Goal: Task Accomplishment & Management: Use online tool/utility

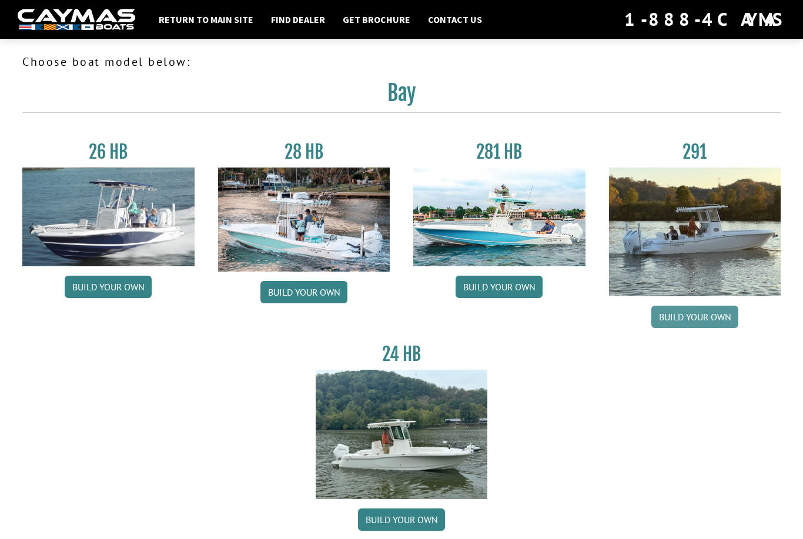
click at [712, 320] on link "Build your own" at bounding box center [694, 317] width 87 height 22
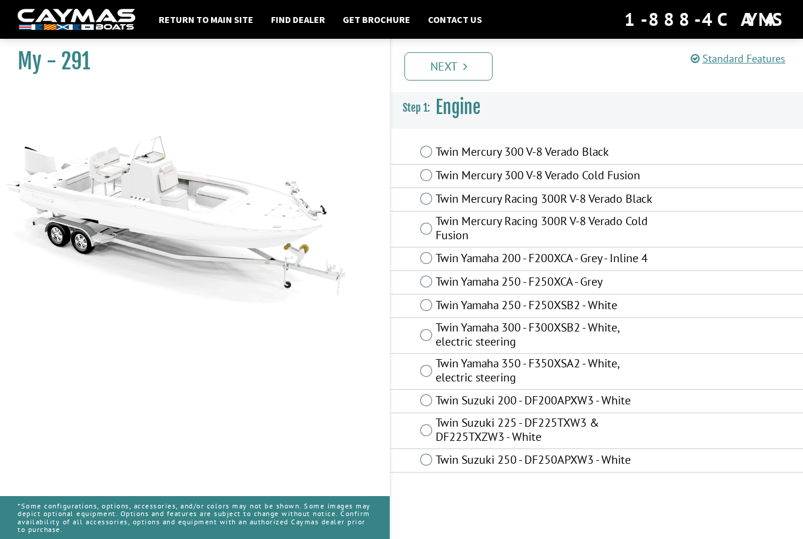
scroll to position [38, 0]
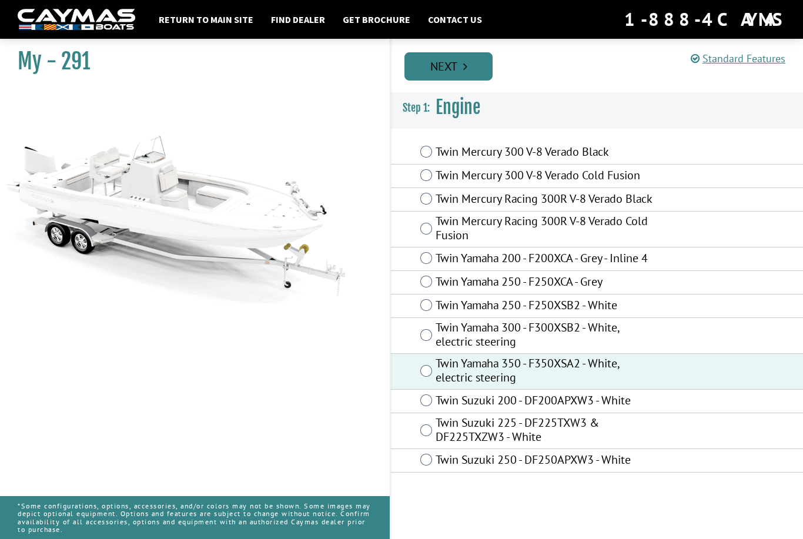
click at [425, 71] on link "Next" at bounding box center [448, 66] width 88 height 28
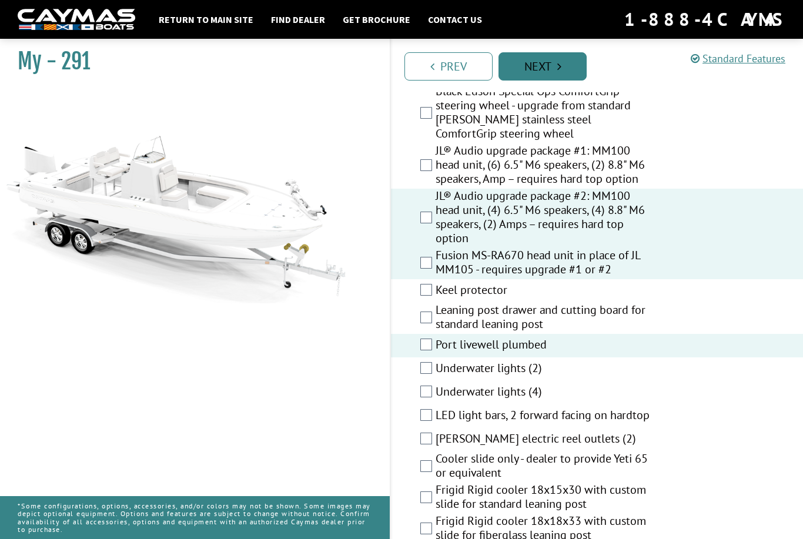
scroll to position [1787, 0]
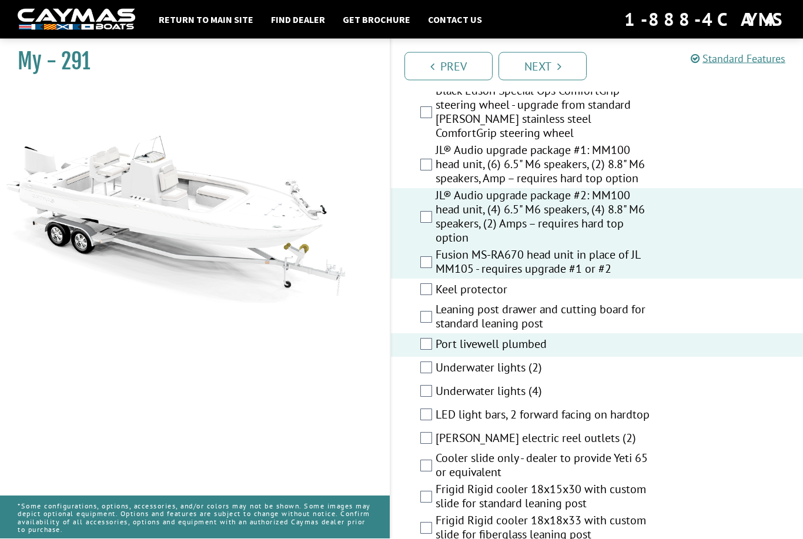
click at [417, 381] on div "Underwater lights (4)" at bounding box center [597, 393] width 412 height 24
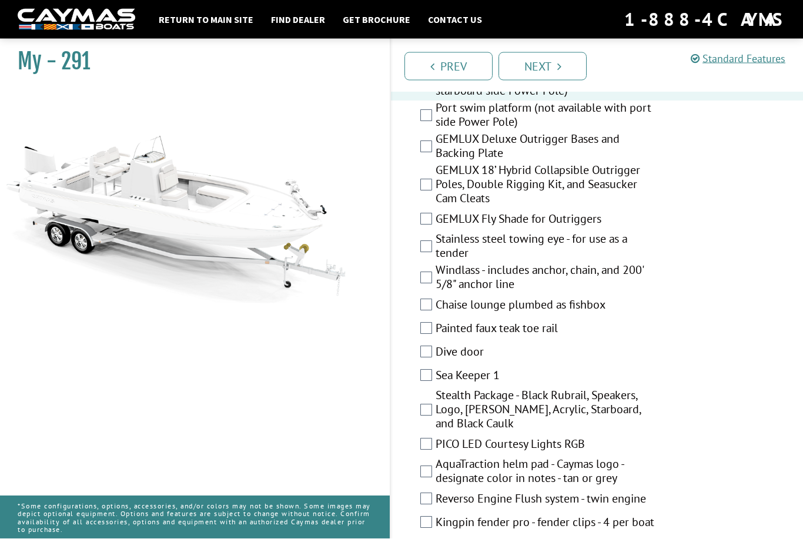
scroll to position [2345, 0]
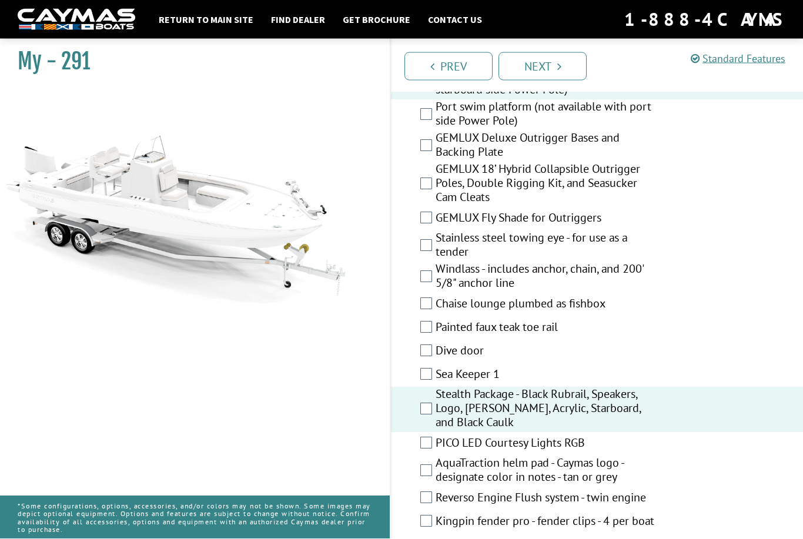
click at [401, 433] on div "PICO LED Courtesy Lights RGB" at bounding box center [597, 445] width 412 height 24
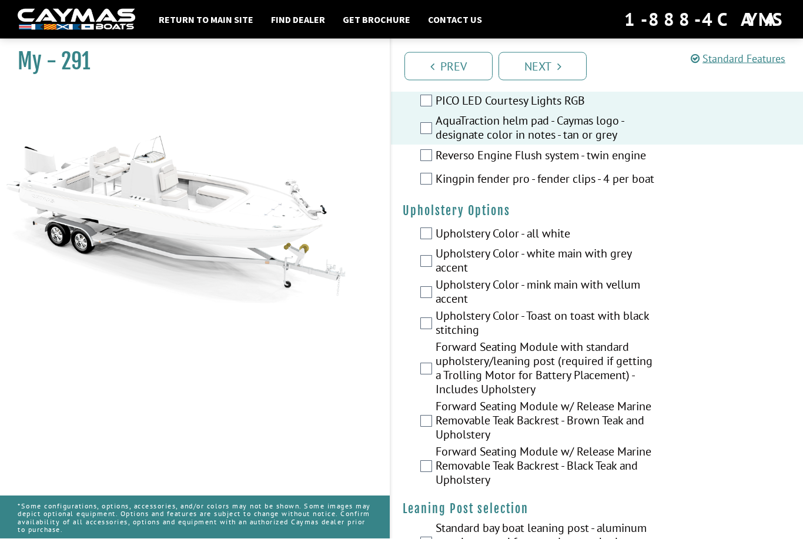
scroll to position [2688, 0]
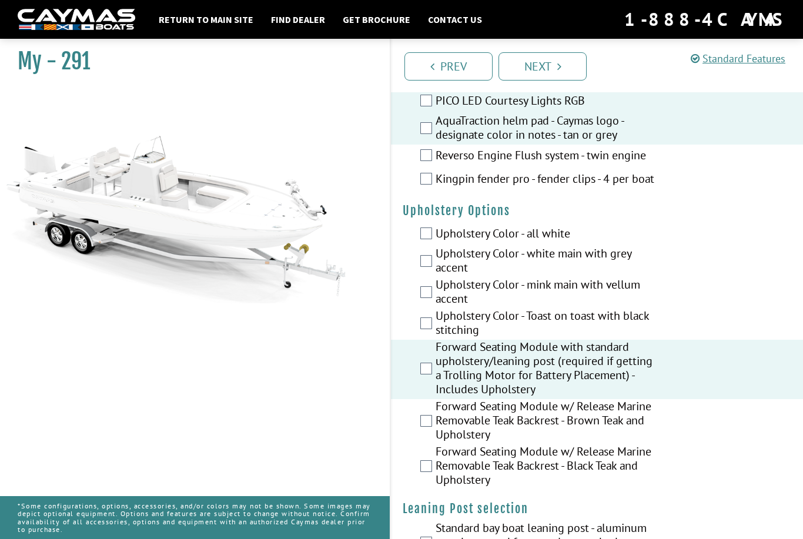
click at [376, 404] on div "My - 291" at bounding box center [188, 302] width 401 height 539
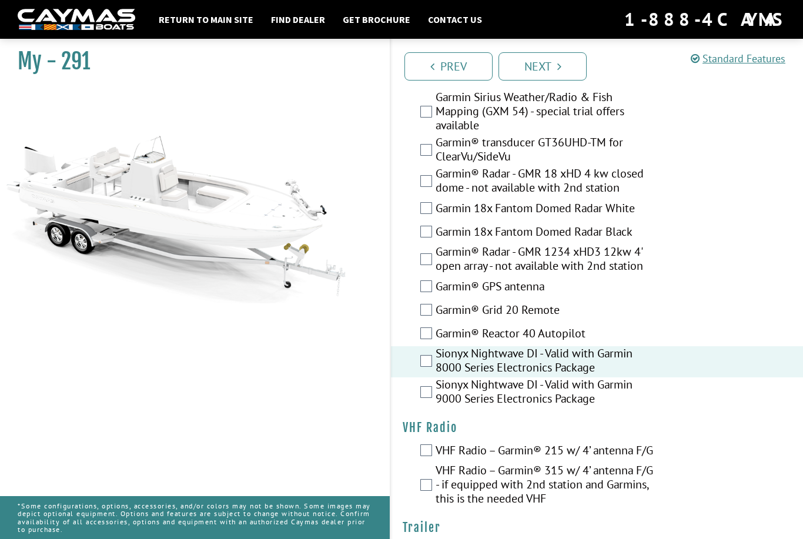
scroll to position [3667, 0]
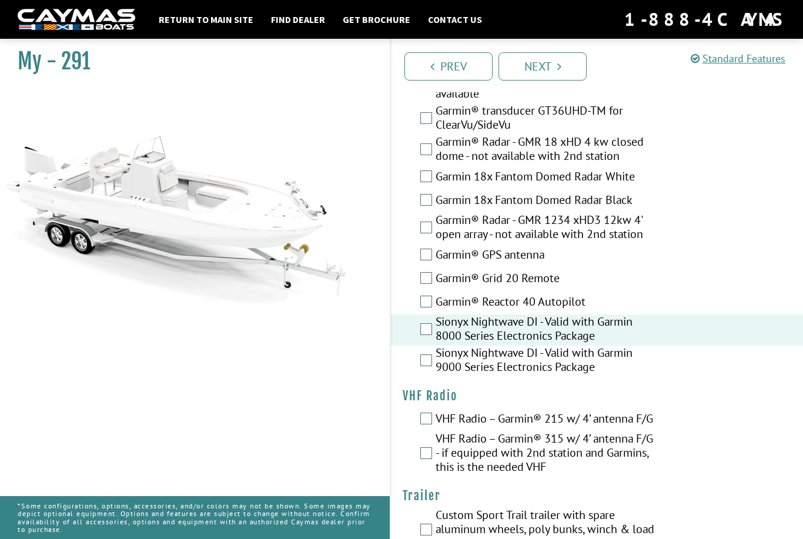
click at [415, 413] on div "VHF Radio – Garmin® 215 w/ 4’ antenna F/G" at bounding box center [597, 420] width 412 height 24
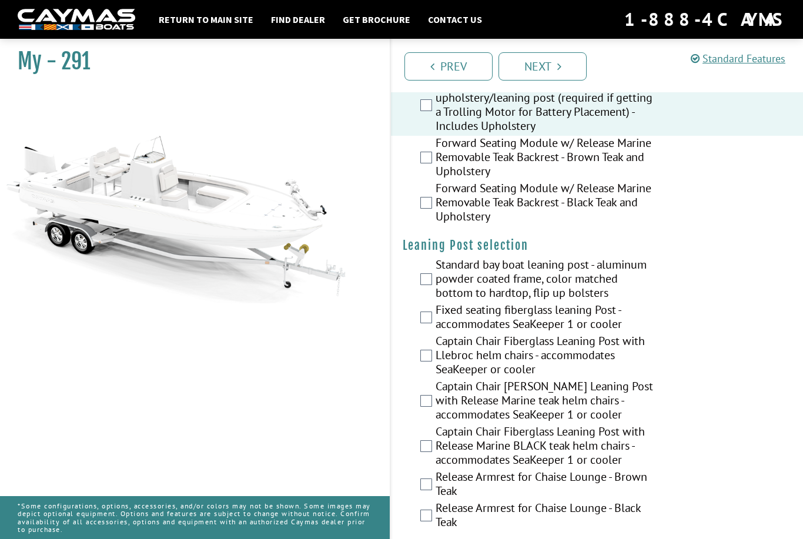
scroll to position [2951, 0]
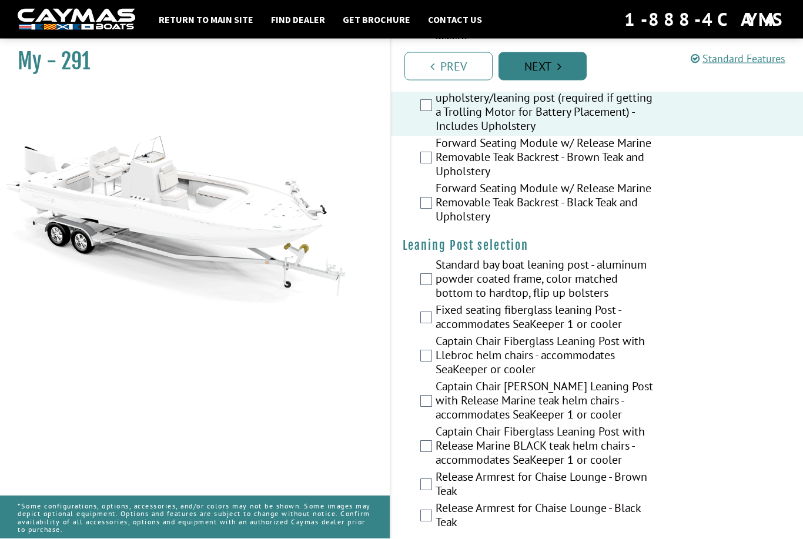
click at [520, 69] on link "Next" at bounding box center [542, 66] width 88 height 28
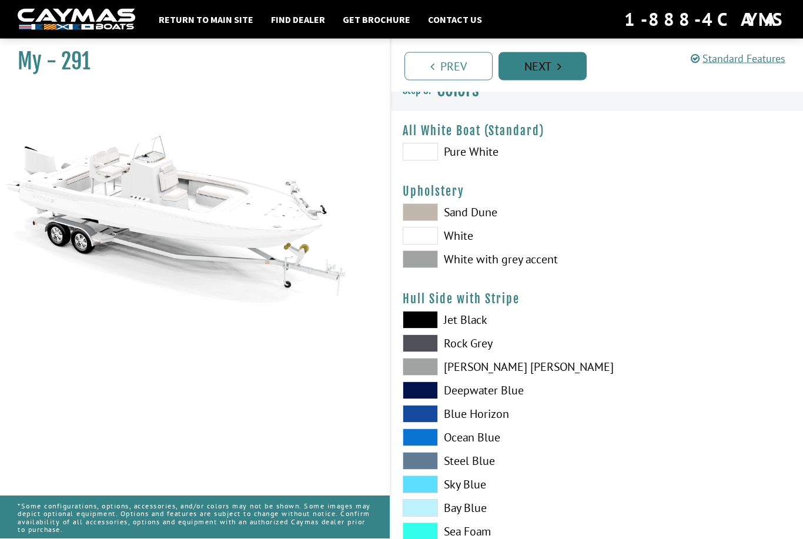
scroll to position [15, 0]
click at [417, 239] on span at bounding box center [420, 237] width 35 height 18
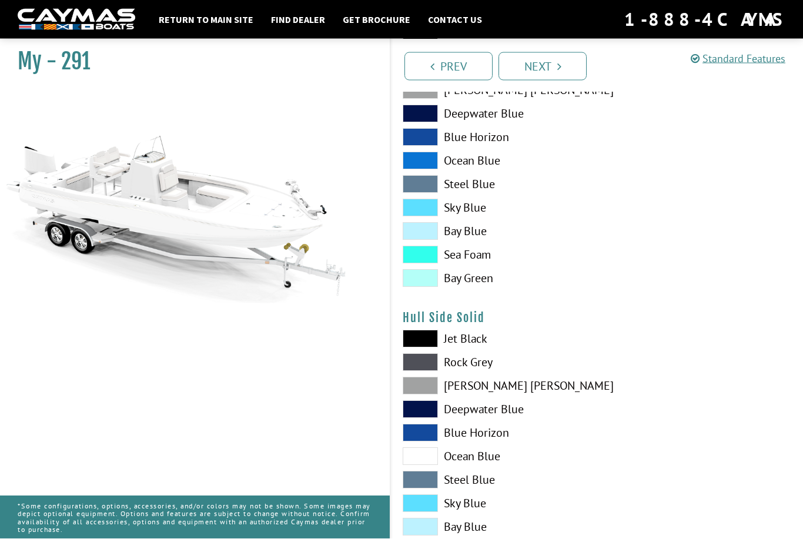
scroll to position [294, 0]
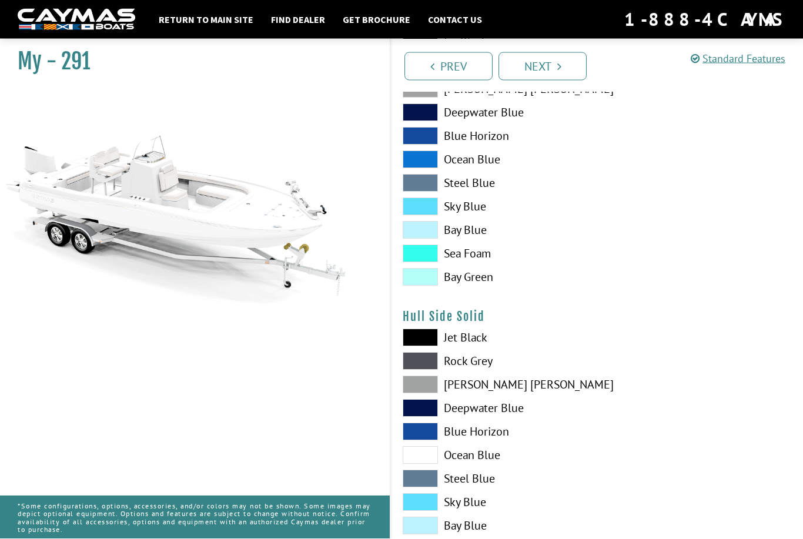
click at [418, 458] on span at bounding box center [420, 456] width 35 height 18
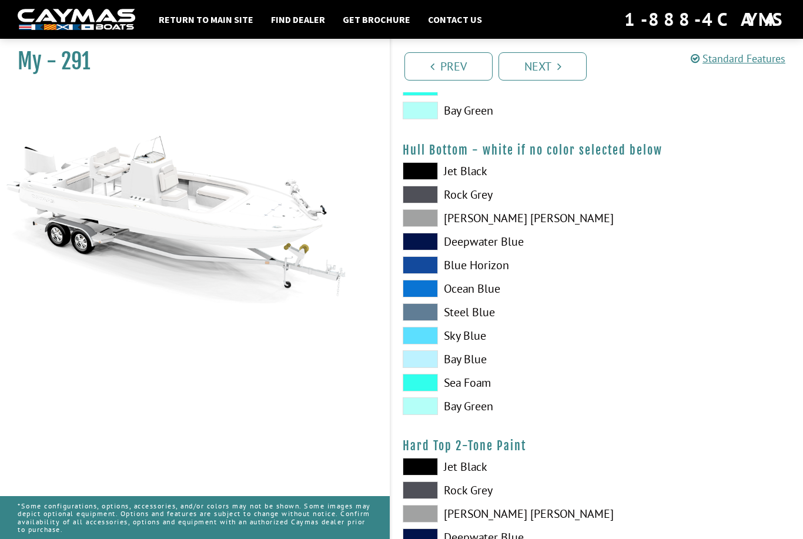
scroll to position [758, 0]
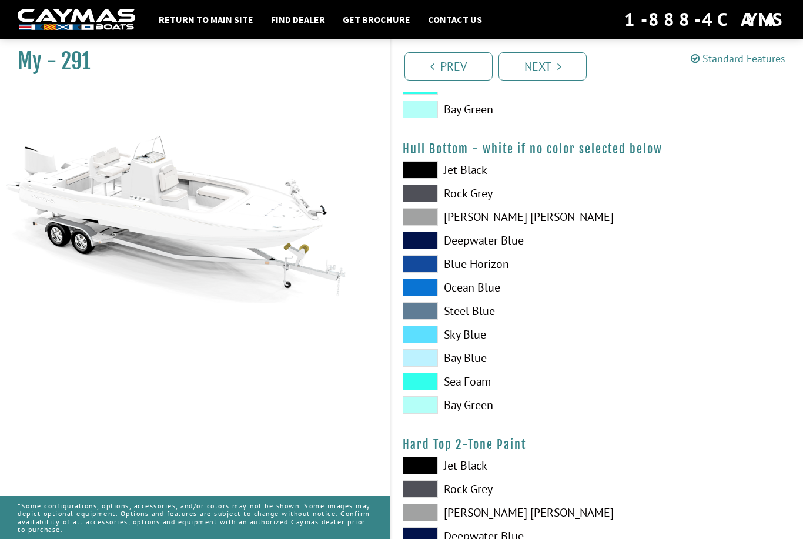
click at [416, 306] on span at bounding box center [420, 311] width 35 height 18
click at [413, 293] on span at bounding box center [420, 288] width 35 height 18
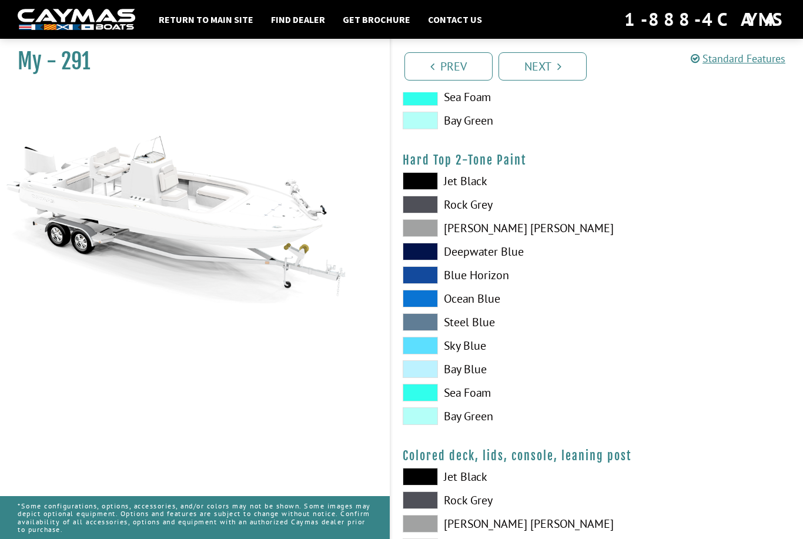
scroll to position [1033, 0]
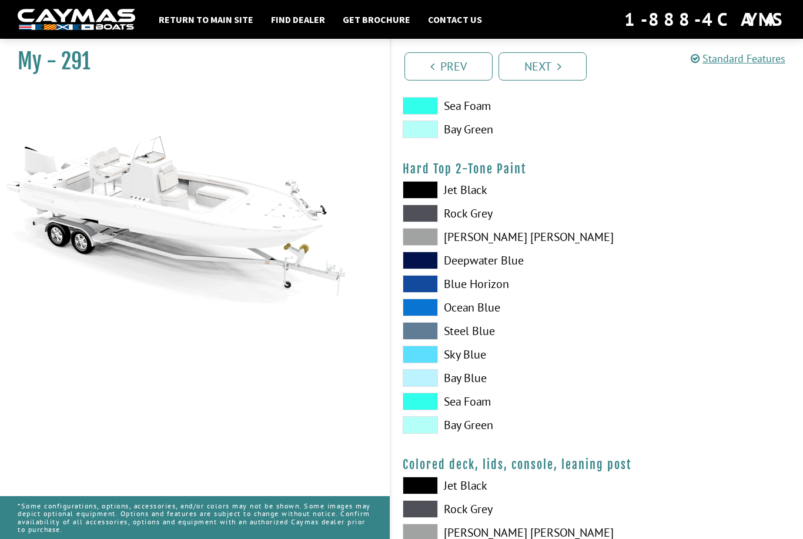
click at [410, 313] on span at bounding box center [420, 308] width 35 height 18
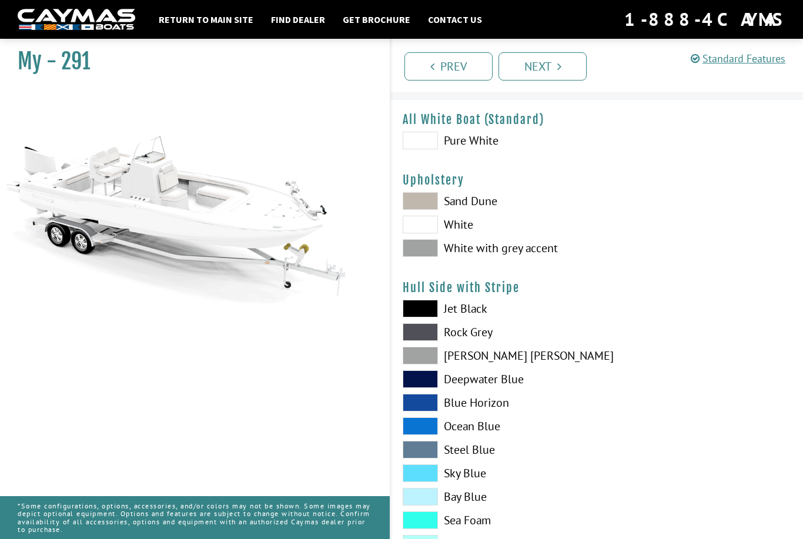
scroll to position [0, 0]
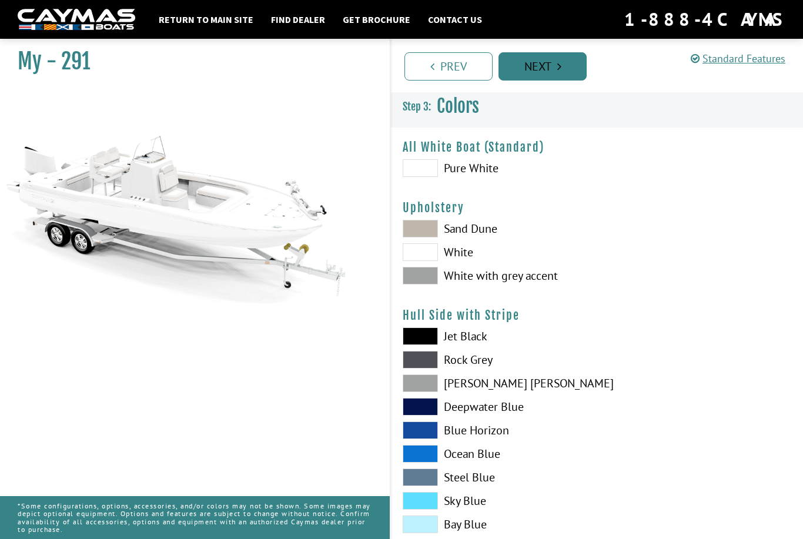
click at [520, 71] on link "Next" at bounding box center [542, 66] width 88 height 28
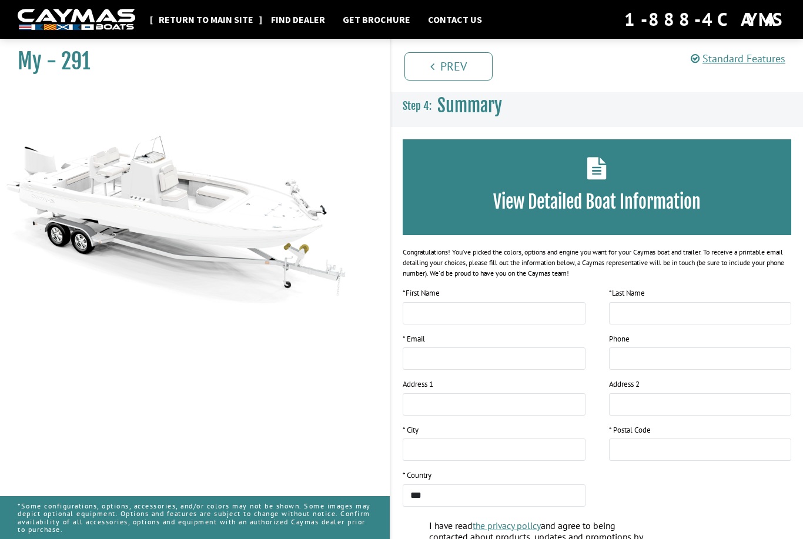
click at [173, 19] on link "Return to main site" at bounding box center [206, 19] width 106 height 15
